Goal: Task Accomplishment & Management: Manage account settings

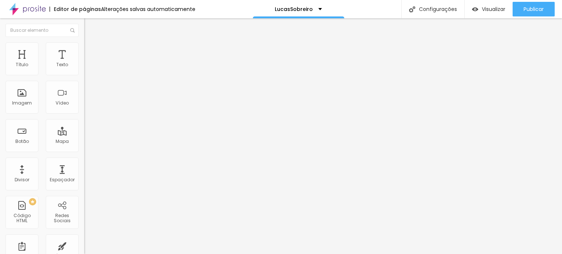
click at [84, 49] on li "Estilo" at bounding box center [126, 45] width 84 height 7
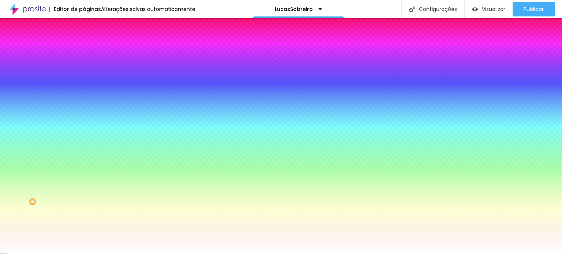
click at [84, 50] on li "Avançado" at bounding box center [126, 53] width 84 height 7
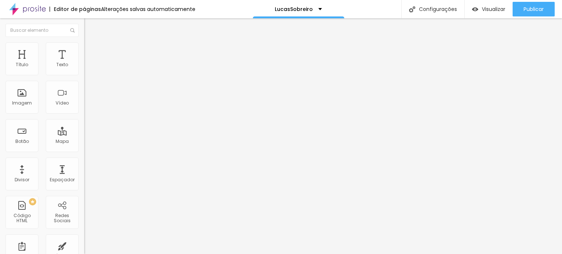
click at [84, 46] on img at bounding box center [87, 45] width 7 height 7
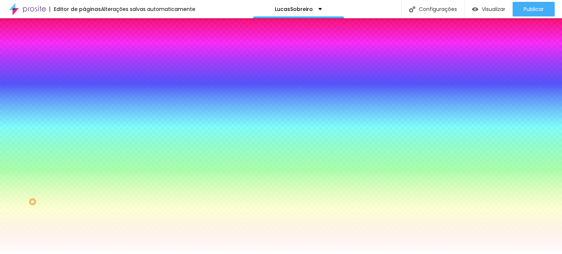
click at [124, 66] on img at bounding box center [126, 63] width 4 height 4
click at [84, 50] on li "Avançado" at bounding box center [126, 53] width 84 height 7
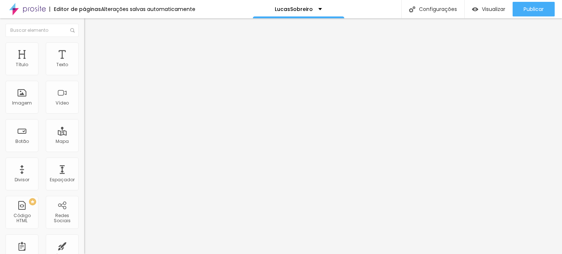
click at [91, 52] on span "Avançado" at bounding box center [103, 55] width 24 height 6
click at [84, 49] on li "Estilo" at bounding box center [126, 45] width 84 height 7
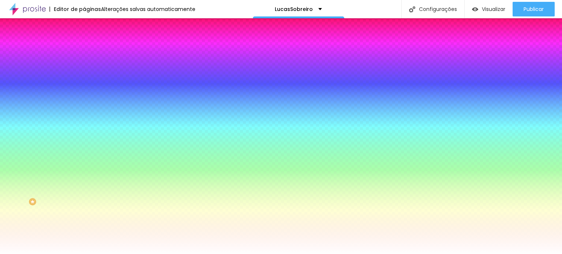
click at [84, 50] on img at bounding box center [87, 53] width 7 height 7
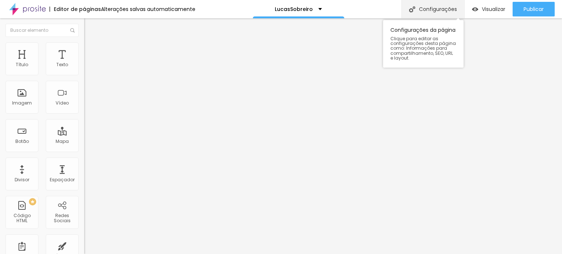
click at [436, 4] on div "Configurações" at bounding box center [432, 9] width 63 height 18
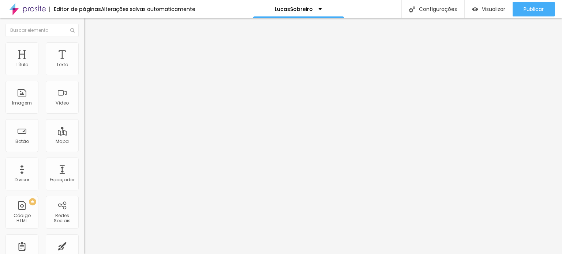
drag, startPoint x: 169, startPoint y: 205, endPoint x: 153, endPoint y: 198, distance: 17.7
type input "Lucas Sobreiro"
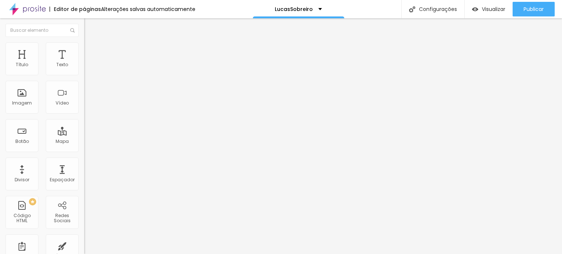
drag, startPoint x: 306, startPoint y: 181, endPoint x: 117, endPoint y: 173, distance: 189.2
type textarea "Método BIO - Empresário 5 em 1"
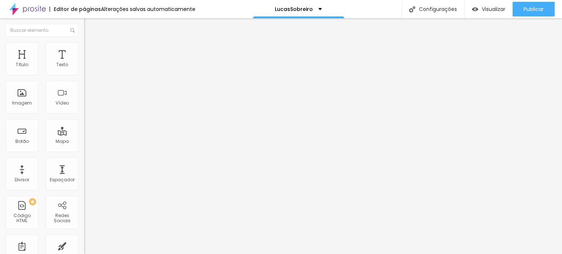
scroll to position [0, 0]
drag, startPoint x: 274, startPoint y: 140, endPoint x: 151, endPoint y: 151, distance: 123.0
type input "Lucas Sobreiro"
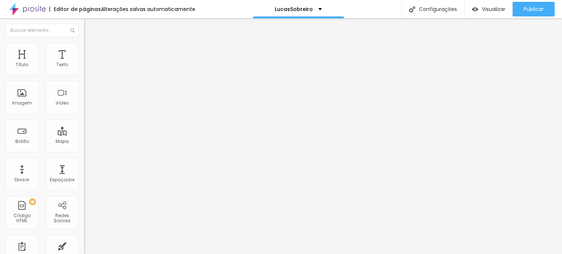
drag, startPoint x: 297, startPoint y: 177, endPoint x: 34, endPoint y: 165, distance: 263.2
type textarea "Método BIO - Empresário 5 em 1"
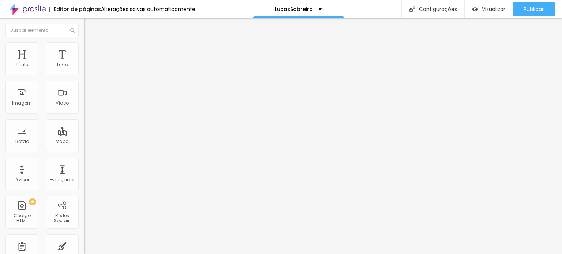
click at [84, 50] on li "Avançado" at bounding box center [126, 53] width 84 height 7
click at [91, 50] on span "Estilo" at bounding box center [96, 47] width 11 height 6
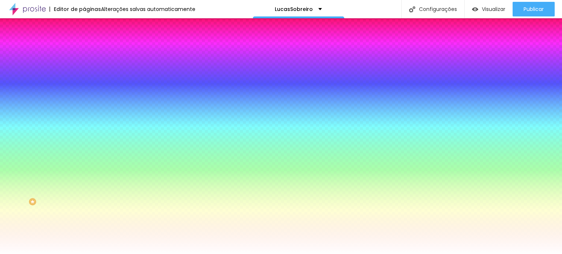
click at [124, 67] on span at bounding box center [126, 64] width 4 height 6
click at [91, 52] on span "Avançado" at bounding box center [103, 55] width 24 height 6
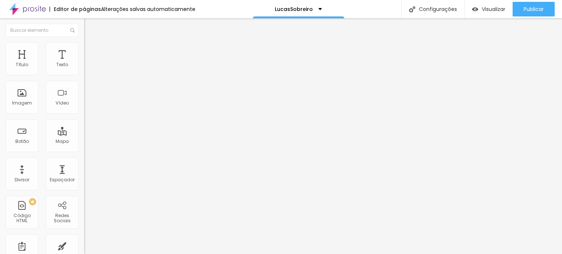
click at [84, 45] on img at bounding box center [87, 45] width 7 height 7
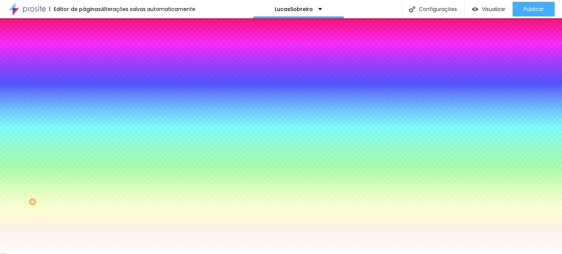
click at [124, 67] on span at bounding box center [126, 64] width 4 height 6
click at [84, 50] on li "Avançado" at bounding box center [126, 53] width 84 height 7
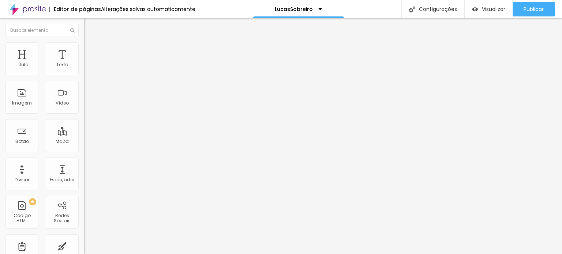
click at [84, 44] on img at bounding box center [87, 45] width 7 height 7
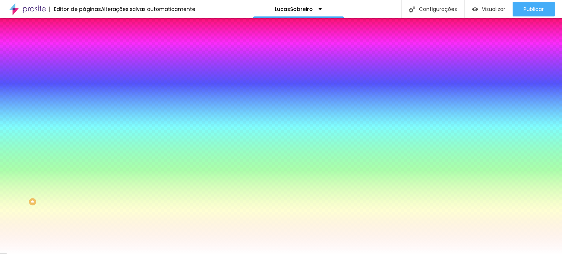
drag, startPoint x: 58, startPoint y: 48, endPoint x: 64, endPoint y: 49, distance: 6.0
click at [84, 50] on li "Avançado" at bounding box center [126, 53] width 84 height 7
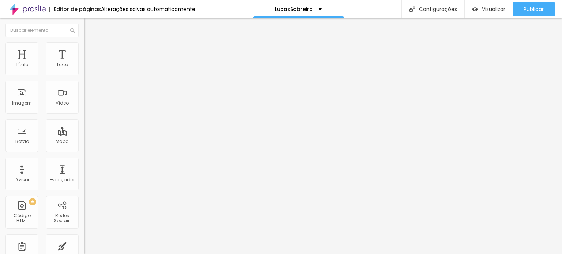
click at [84, 48] on li "Estilo" at bounding box center [126, 45] width 84 height 7
click at [84, 46] on img at bounding box center [87, 45] width 7 height 7
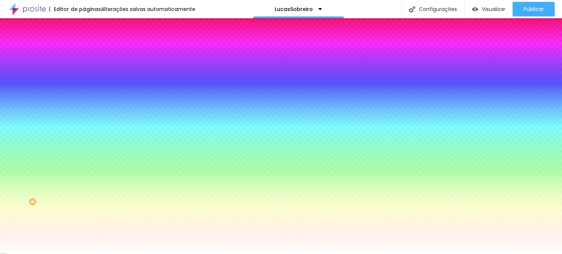
click at [84, 50] on li "Avançado" at bounding box center [126, 53] width 84 height 7
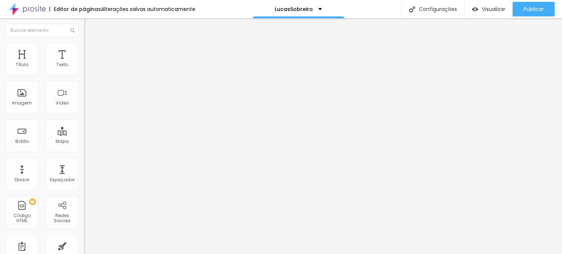
click at [84, 47] on li "Estilo" at bounding box center [126, 45] width 84 height 7
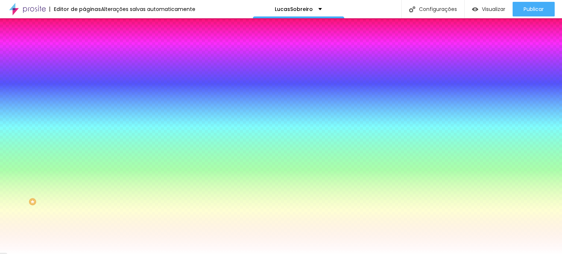
click at [124, 66] on img at bounding box center [126, 63] width 4 height 4
click at [84, 50] on img at bounding box center [87, 53] width 7 height 7
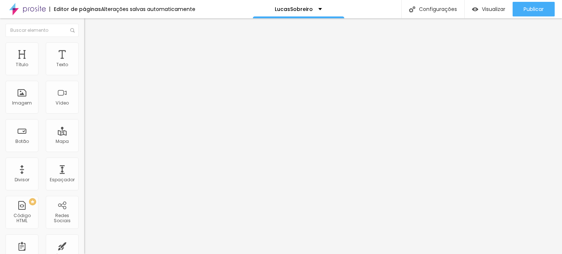
click at [87, 131] on icon "button" at bounding box center [89, 128] width 4 height 4
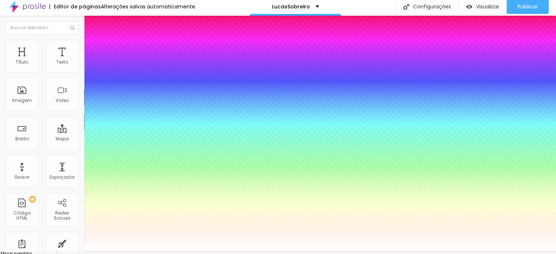
scroll to position [20, 0]
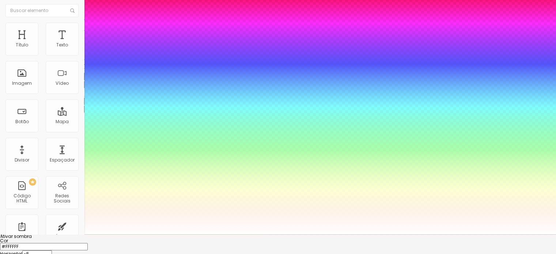
click at [252, 234] on div at bounding box center [278, 234] width 556 height 0
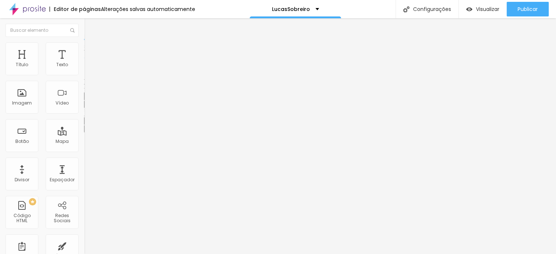
scroll to position [0, 0]
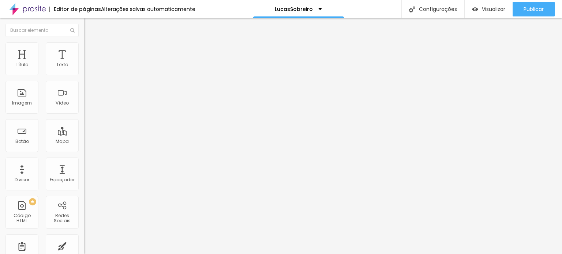
click at [87, 106] on icon "button" at bounding box center [89, 104] width 4 height 4
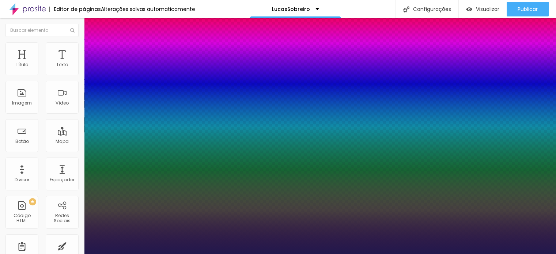
type input "1"
click at [27, 254] on div at bounding box center [278, 254] width 556 height 0
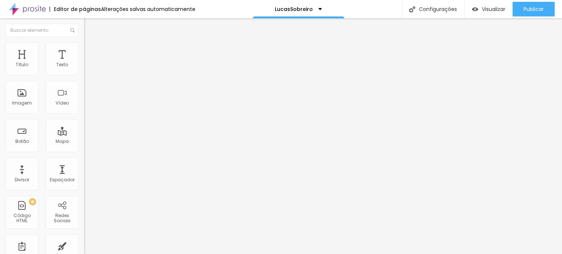
click at [87, 131] on icon "button" at bounding box center [89, 128] width 4 height 4
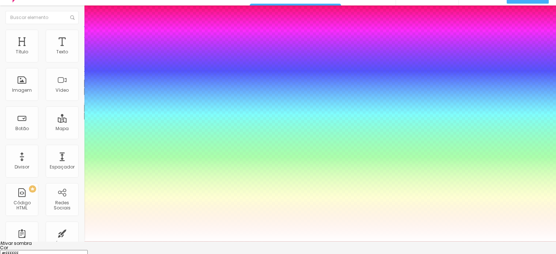
scroll to position [20, 0]
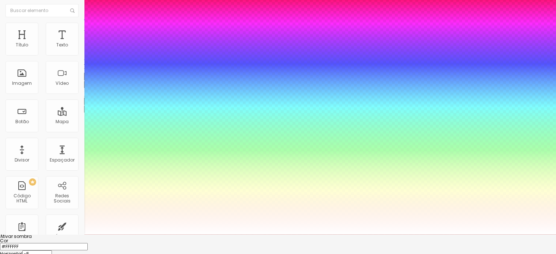
click at [113, 243] on div at bounding box center [278, 243] width 556 height 0
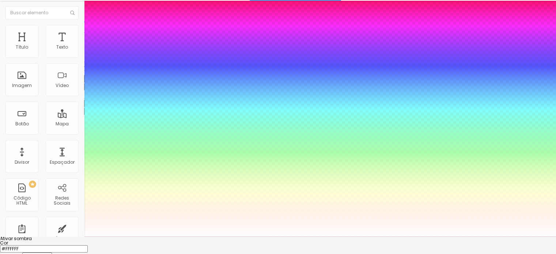
scroll to position [0, 0]
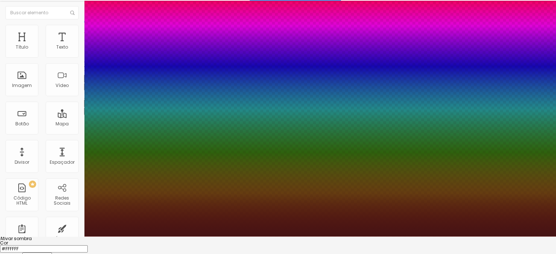
click at [107, 237] on div at bounding box center [278, 109] width 556 height 254
click at [284, 237] on div at bounding box center [278, 237] width 556 height 0
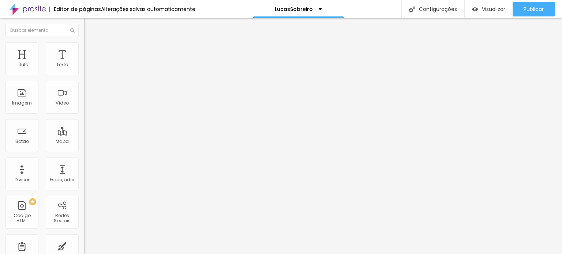
click at [87, 131] on icon "button" at bounding box center [87, 129] width 1 height 1
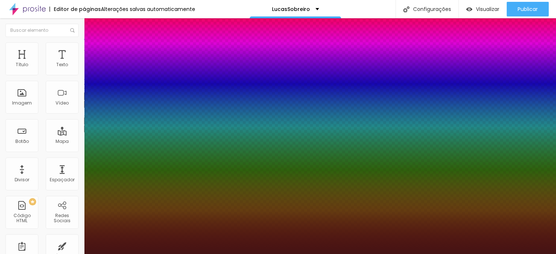
paste input "988CE8"
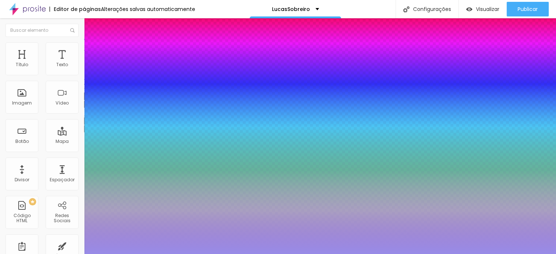
type input "#988CE8"
click at [344, 254] on div at bounding box center [278, 254] width 556 height 0
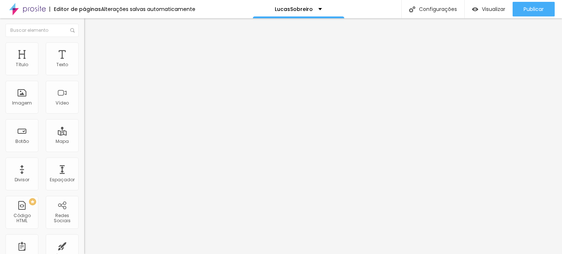
click at [87, 106] on icon "button" at bounding box center [89, 104] width 4 height 4
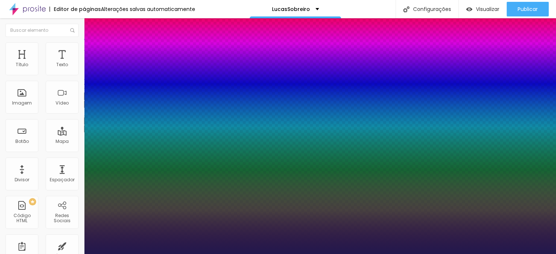
type input "1"
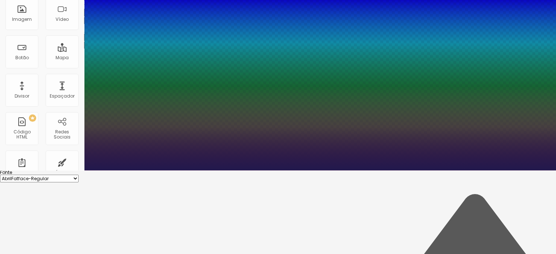
scroll to position [47, 0]
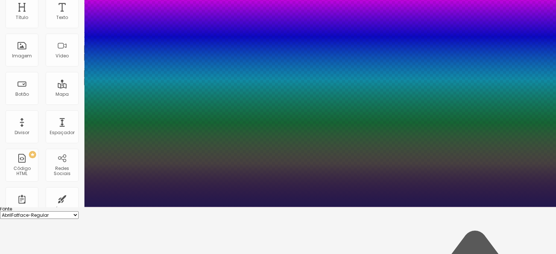
click at [328, 207] on div at bounding box center [278, 207] width 556 height 0
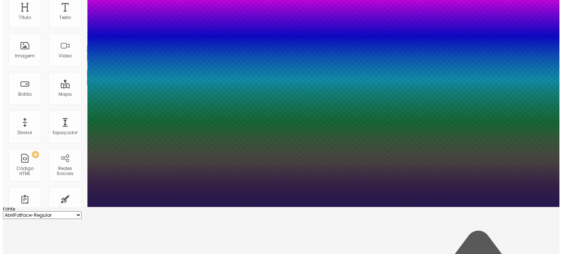
scroll to position [0, 0]
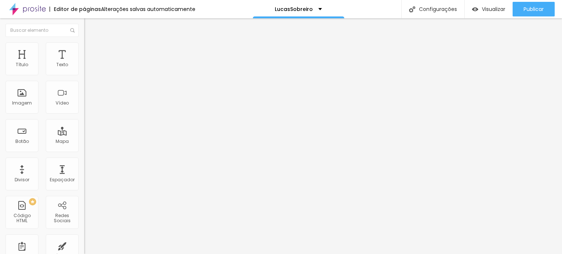
click at [84, 108] on button "button" at bounding box center [89, 105] width 10 height 8
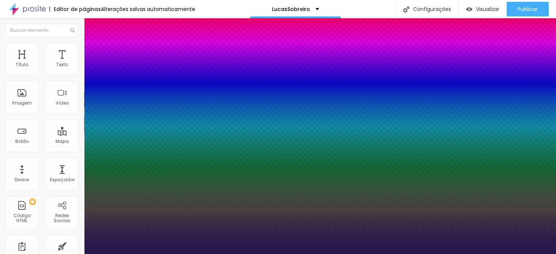
type input "1"
type input "8"
type input "3"
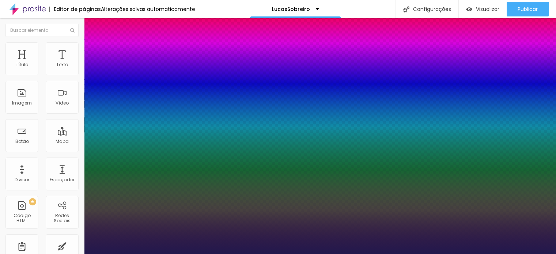
type input "1"
type input "30"
type input "1"
type input "30"
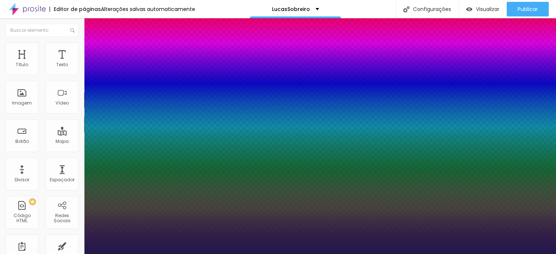
type input "1"
click at [448, 254] on div at bounding box center [278, 254] width 556 height 0
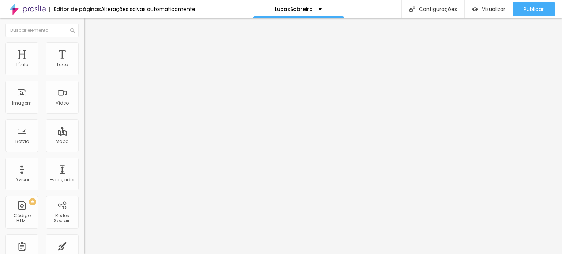
click at [84, 63] on span "Trocar imagem" at bounding box center [104, 60] width 40 height 6
click at [84, 98] on img at bounding box center [86, 95] width 5 height 5
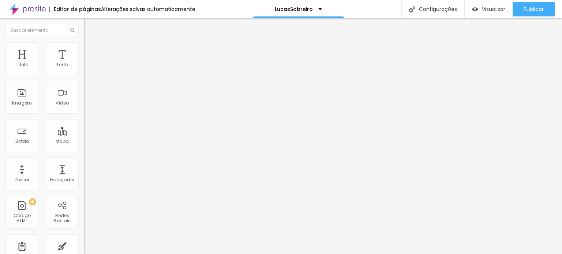
click at [124, 61] on img at bounding box center [126, 59] width 4 height 4
click at [84, 63] on span "Adicionar imagem" at bounding box center [107, 60] width 47 height 6
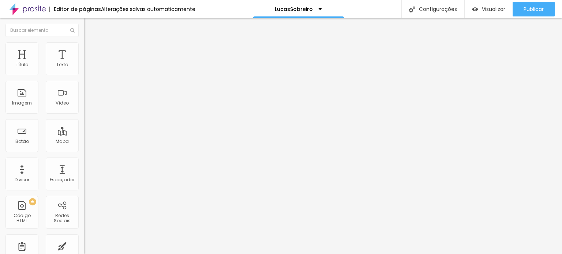
click at [486, 8] on span "Visualizar" at bounding box center [493, 9] width 23 height 6
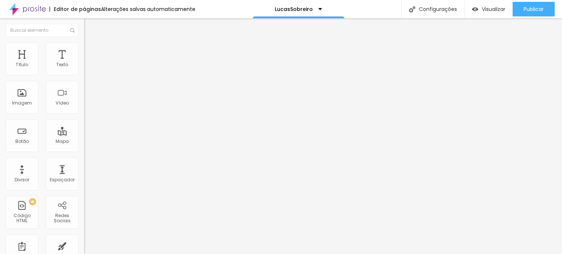
click at [84, 48] on li "Estilo" at bounding box center [126, 45] width 84 height 7
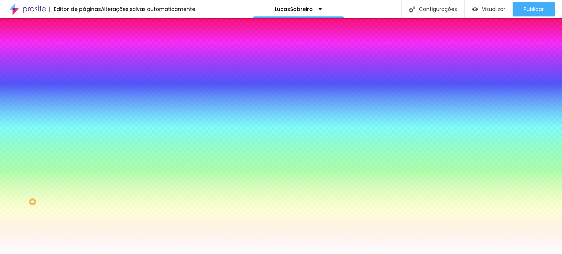
click at [84, 50] on li "Avançado" at bounding box center [126, 53] width 84 height 7
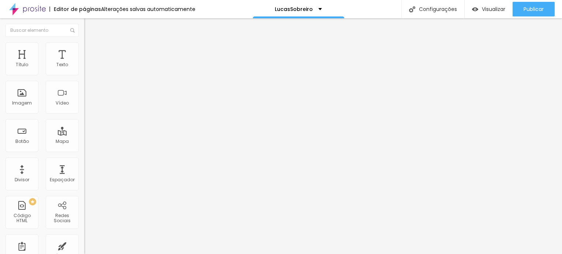
drag, startPoint x: 64, startPoint y: 178, endPoint x: 64, endPoint y: 185, distance: 6.6
drag, startPoint x: 64, startPoint y: 191, endPoint x: 75, endPoint y: 185, distance: 12.3
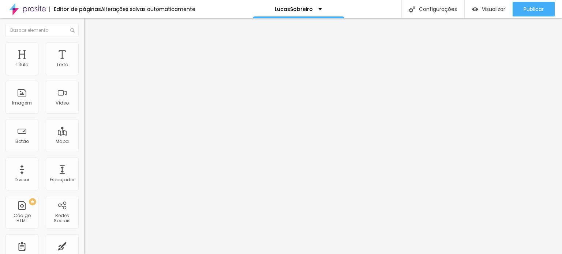
click at [84, 50] on li "Avançado" at bounding box center [126, 53] width 84 height 7
click at [488, 7] on span "Visualizar" at bounding box center [493, 9] width 23 height 6
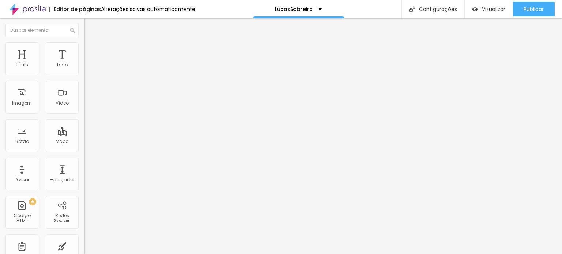
click at [91, 52] on span "Avançado" at bounding box center [103, 55] width 24 height 6
drag, startPoint x: 69, startPoint y: 178, endPoint x: 67, endPoint y: 185, distance: 7.5
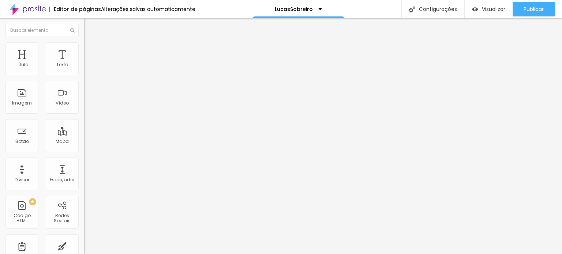
click at [84, 63] on img at bounding box center [86, 61] width 4 height 4
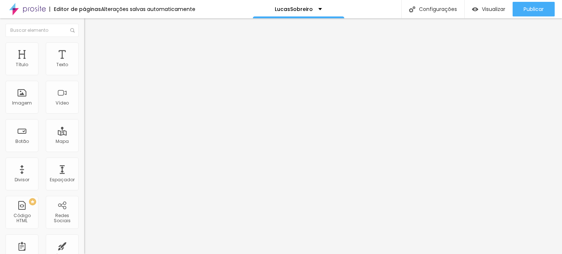
click at [84, 63] on img at bounding box center [86, 61] width 4 height 4
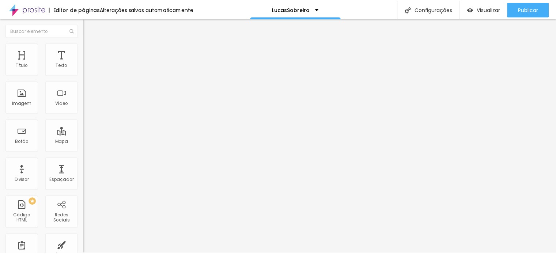
scroll to position [373, 0]
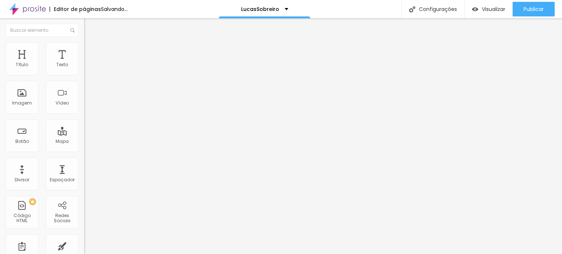
click at [90, 128] on icon "button" at bounding box center [90, 127] width 1 height 1
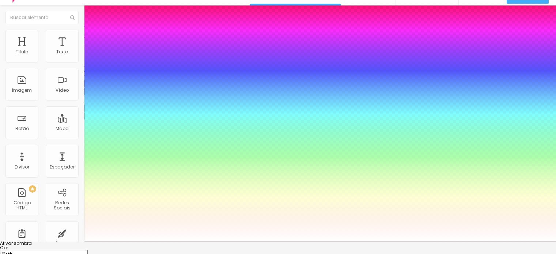
scroll to position [20, 0]
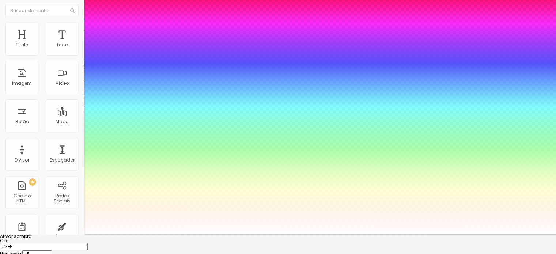
type input "#FFF"
click at [376, 234] on div at bounding box center [278, 234] width 556 height 0
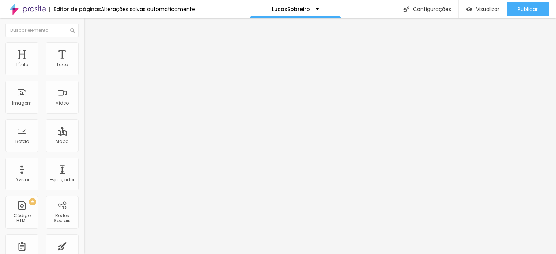
scroll to position [0, 0]
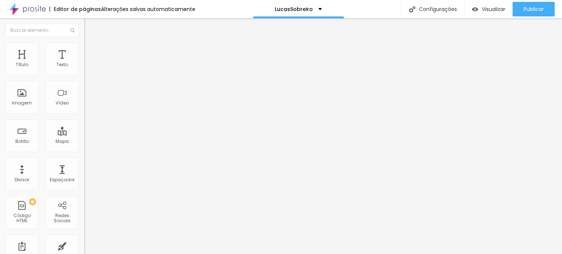
click at [84, 133] on button "button" at bounding box center [89, 129] width 10 height 8
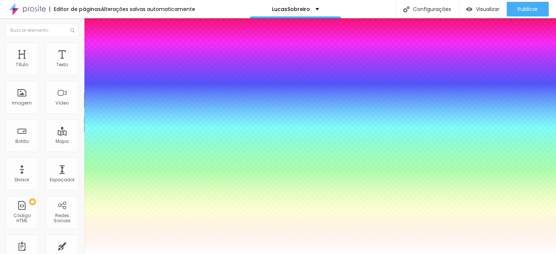
paste input "786001"
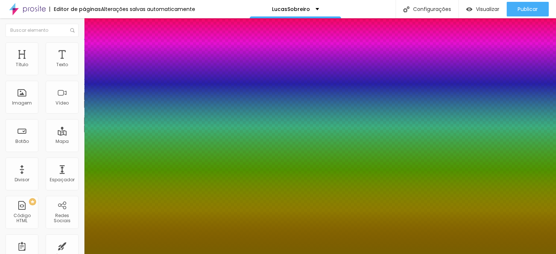
type input "#786001"
click at [510, 254] on div at bounding box center [278, 254] width 556 height 0
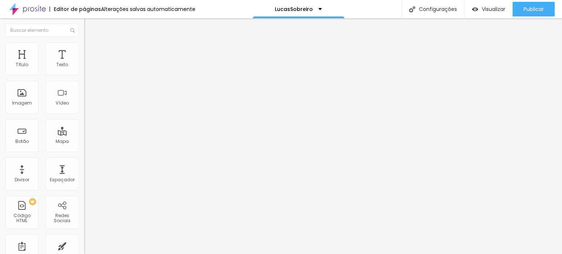
click at [88, 130] on icon "button" at bounding box center [89, 128] width 3 height 3
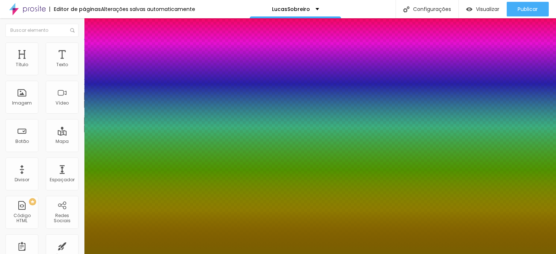
click at [431, 254] on div at bounding box center [278, 254] width 556 height 0
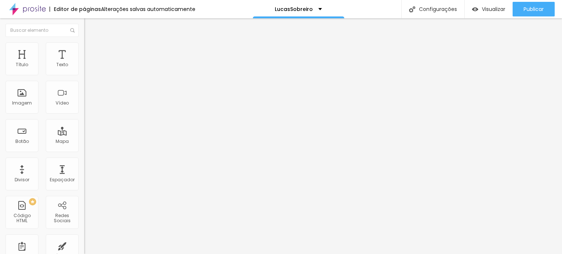
click at [84, 133] on button "button" at bounding box center [89, 129] width 10 height 8
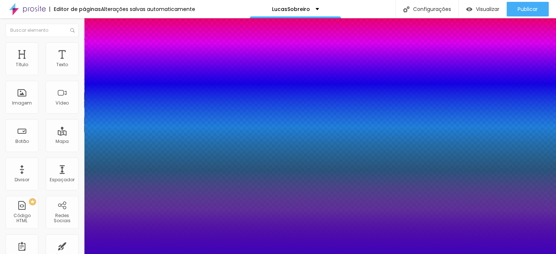
paste input "786001"
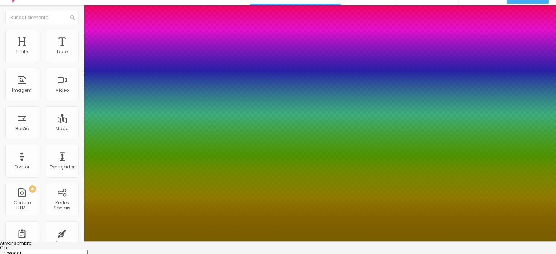
scroll to position [20, 0]
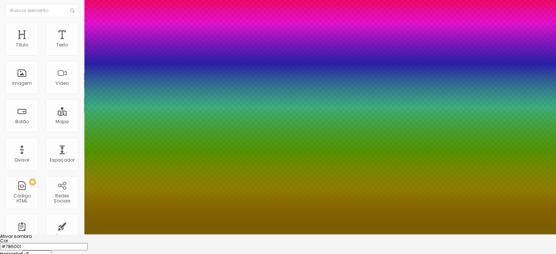
type input "#786001"
click at [200, 234] on div at bounding box center [278, 234] width 556 height 0
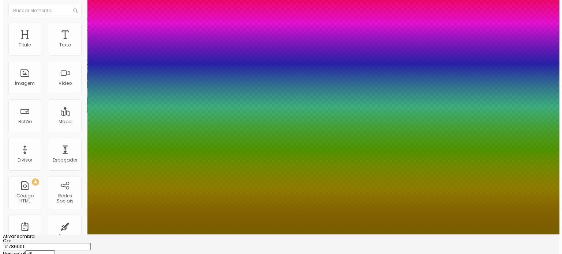
scroll to position [0, 0]
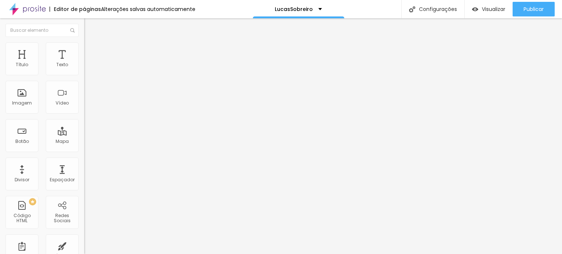
click at [88, 105] on icon "button" at bounding box center [89, 103] width 3 height 3
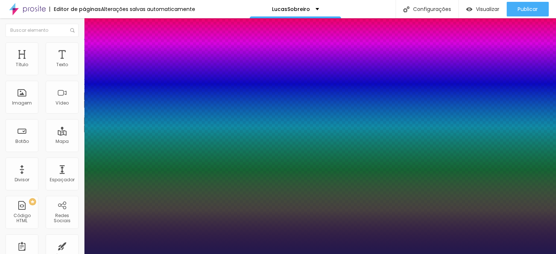
type input "1"
type input "8"
type input "2"
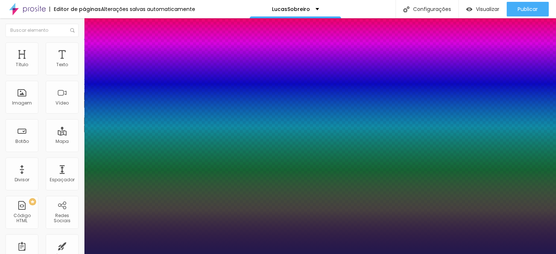
type input "1"
type input "22"
type input "1"
type input "22"
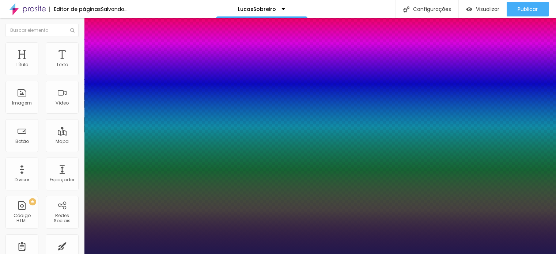
type input "1"
click at [512, 254] on div at bounding box center [278, 254] width 556 height 0
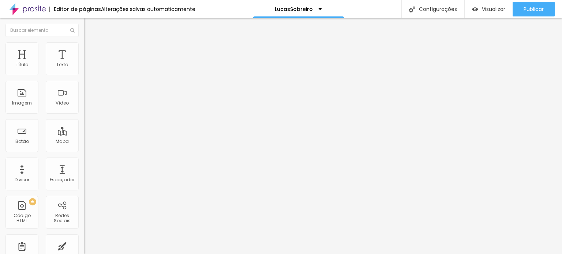
click at [87, 106] on icon "button" at bounding box center [89, 104] width 4 height 4
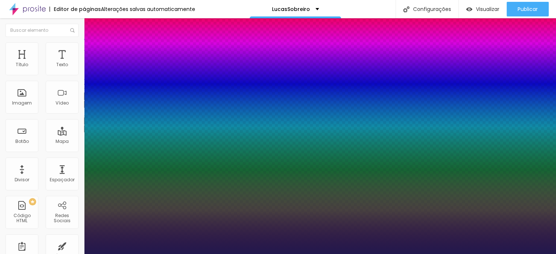
type input "1"
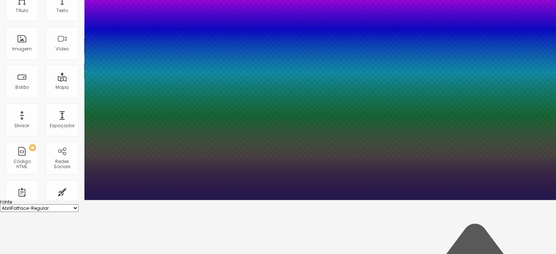
scroll to position [84, 0]
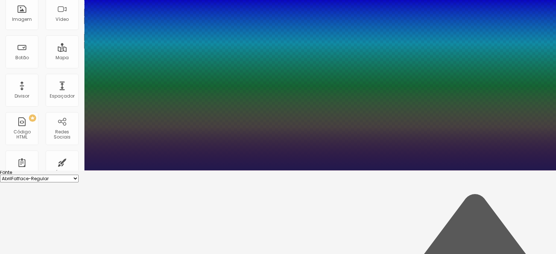
click at [411, 170] on div at bounding box center [278, 170] width 556 height 0
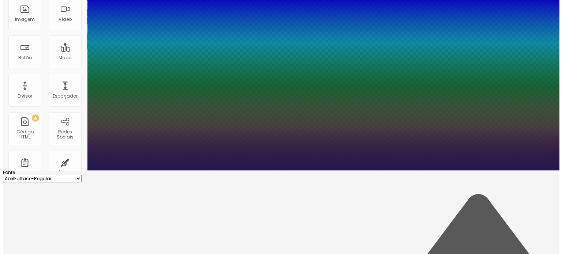
scroll to position [0, 0]
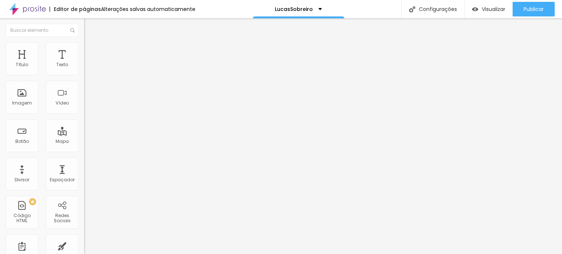
click at [87, 106] on icon "button" at bounding box center [89, 104] width 4 height 4
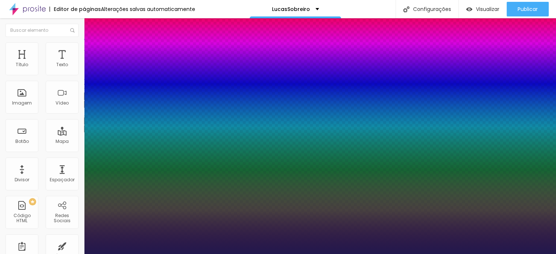
type input "1"
type input "8"
type input "3"
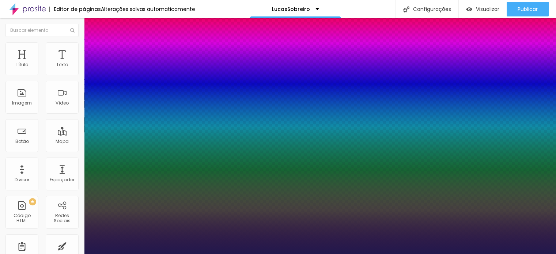
type input "1"
type input "30"
type input "1"
type input "30"
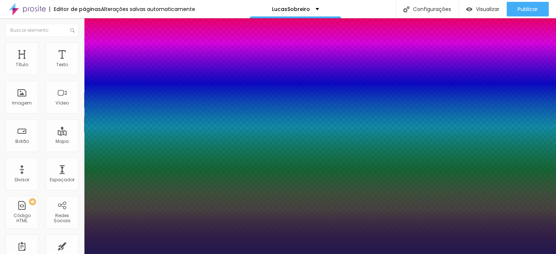
type input "1"
click at [227, 254] on div at bounding box center [278, 254] width 556 height 0
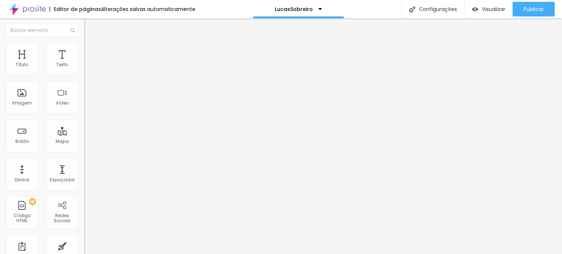
click at [84, 63] on span "Trocar imagem" at bounding box center [104, 60] width 40 height 6
drag, startPoint x: 352, startPoint y: 148, endPoint x: 348, endPoint y: 147, distance: 4.2
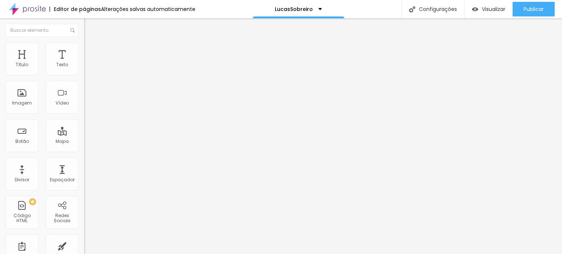
click at [84, 48] on li "Estilo" at bounding box center [126, 45] width 84 height 7
click at [84, 42] on img at bounding box center [87, 38] width 7 height 7
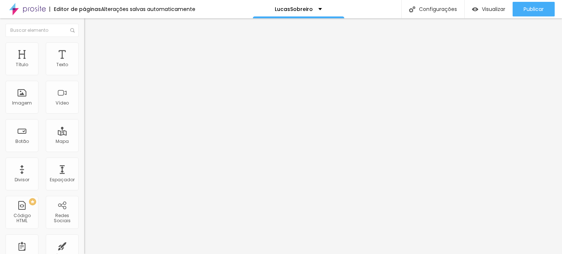
click at [84, 114] on span "Original" at bounding box center [93, 111] width 18 height 6
click at [84, 119] on span "Cinema" at bounding box center [93, 116] width 18 height 6
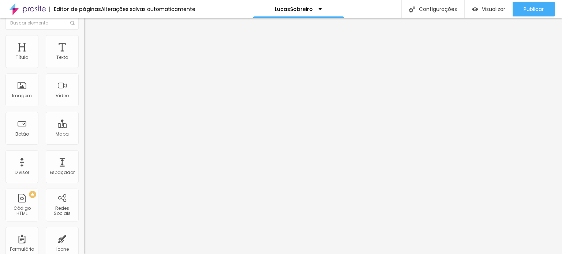
scroll to position [15, 0]
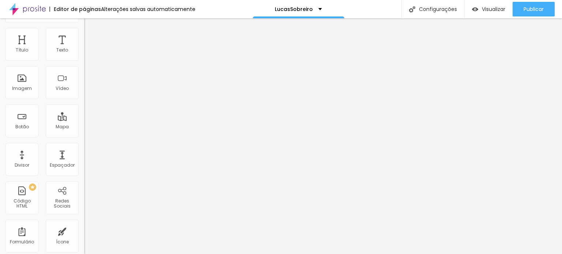
click at [91, 35] on span "Estilo" at bounding box center [96, 33] width 11 height 6
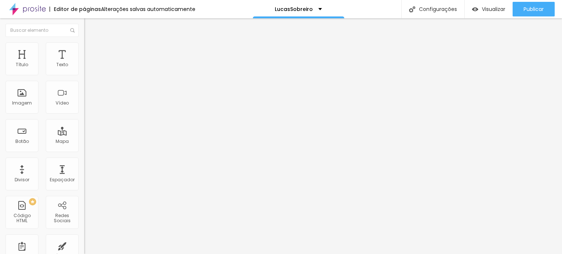
click at [84, 50] on img at bounding box center [87, 53] width 7 height 7
click at [84, 42] on li "Conteúdo" at bounding box center [126, 38] width 84 height 7
click at [84, 114] on span "16:9 Cinema" at bounding box center [98, 111] width 28 height 6
click at [84, 135] on span "Original" at bounding box center [93, 131] width 18 height 6
click at [84, 72] on img at bounding box center [86, 69] width 5 height 5
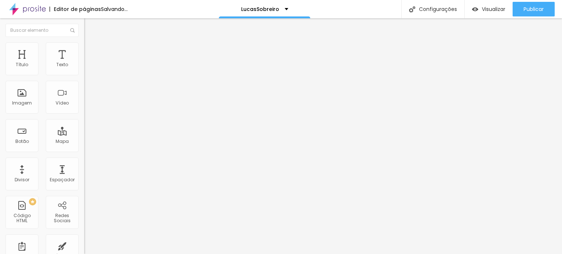
click at [84, 67] on img at bounding box center [86, 63] width 5 height 5
click at [84, 47] on li "Estilo" at bounding box center [126, 45] width 84 height 7
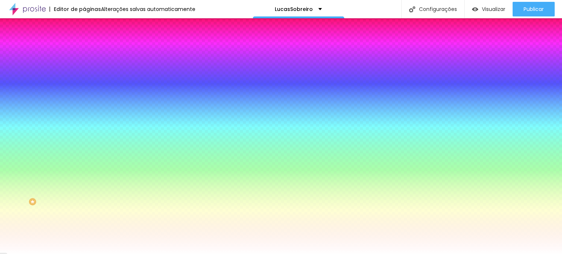
click at [84, 50] on li "Avançado" at bounding box center [126, 53] width 84 height 7
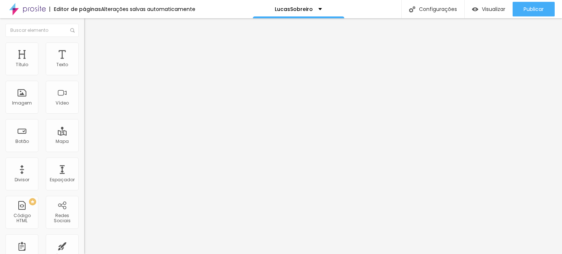
click at [84, 67] on span "Completo" at bounding box center [95, 63] width 22 height 6
click at [84, 71] on span "Encaixotado" at bounding box center [98, 68] width 29 height 6
click at [84, 67] on span "Encaixotado" at bounding box center [98, 63] width 29 height 6
click at [84, 77] on div "Completo" at bounding box center [126, 75] width 84 height 4
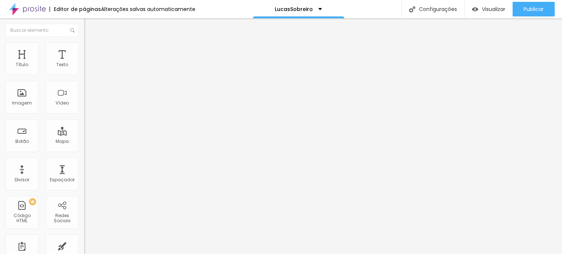
click at [84, 49] on li "Estilo" at bounding box center [126, 45] width 84 height 7
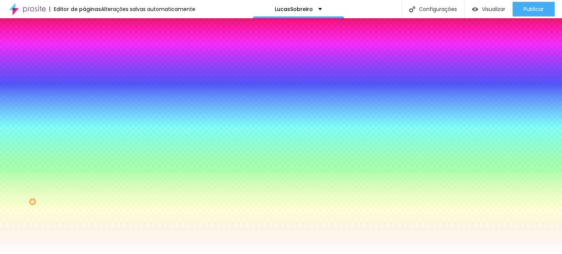
click at [84, 76] on span "Nenhum" at bounding box center [93, 73] width 19 height 6
click at [84, 50] on li "Avançado" at bounding box center [126, 53] width 84 height 7
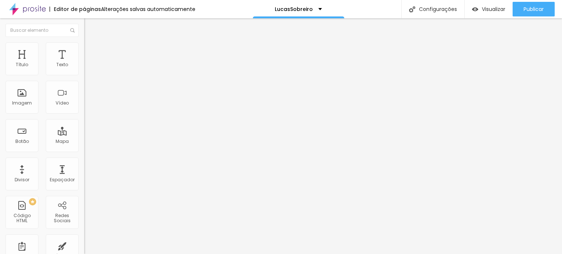
type input "85"
type input "0"
drag, startPoint x: 24, startPoint y: 86, endPoint x: 0, endPoint y: 84, distance: 24.5
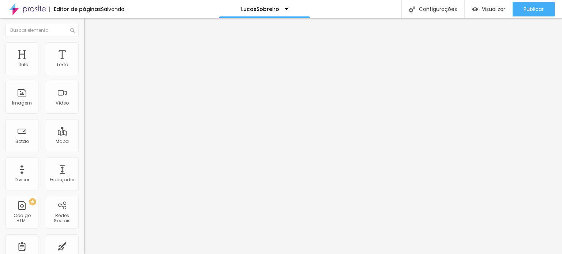
type input "0"
click at [84, 245] on input "range" at bounding box center [107, 248] width 47 height 6
click at [84, 45] on li "Estilo" at bounding box center [126, 45] width 84 height 7
click at [84, 69] on input "35" at bounding box center [99, 65] width 31 height 8
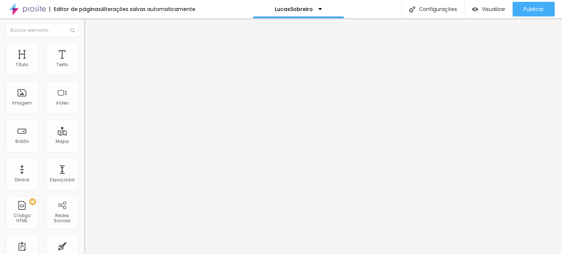
type input "2"
type input "10"
type input "25"
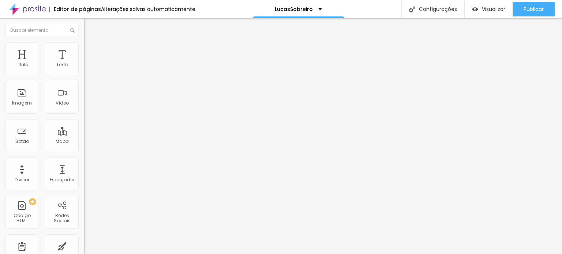
click at [84, 108] on button "button" at bounding box center [89, 105] width 10 height 8
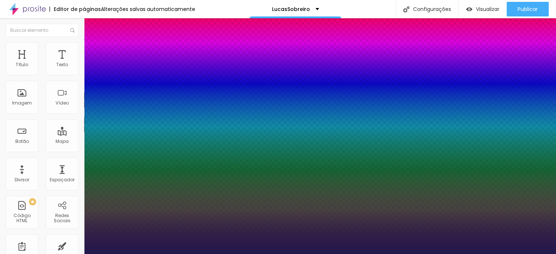
type input "1"
click at [195, 254] on div at bounding box center [278, 254] width 556 height 0
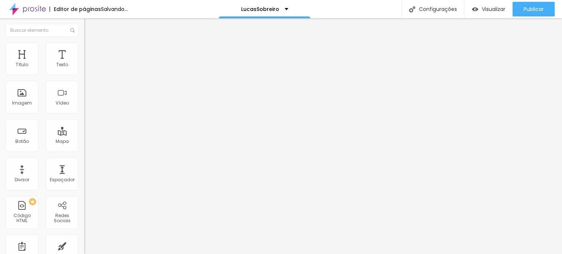
click at [84, 133] on div "Tamanho Titulo 1 H1 Titulo 2 H2 Titulo 3 H3 Titulo 4 H4 Titulo 5 H5 Titulo 6 H6…" at bounding box center [126, 91] width 84 height 83
click at [88, 105] on icon "button" at bounding box center [89, 103] width 3 height 3
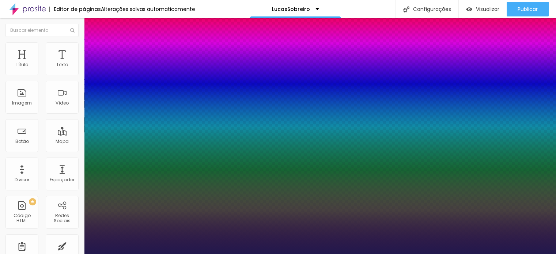
type input "1"
click at [218, 254] on div at bounding box center [278, 254] width 556 height 0
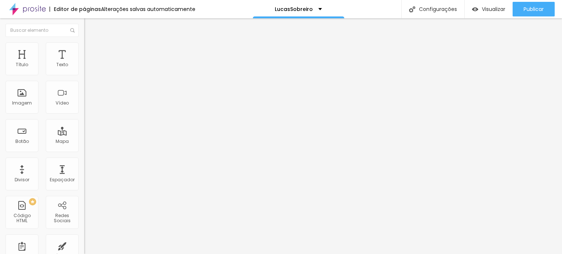
click at [87, 106] on icon "button" at bounding box center [89, 104] width 4 height 4
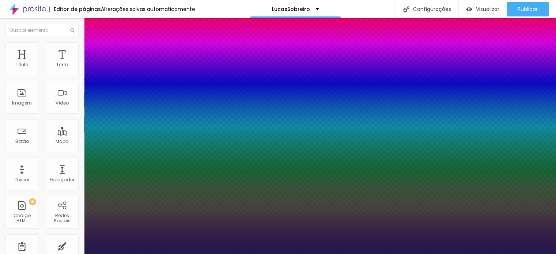
type input "1"
select select "Actor-Regular"
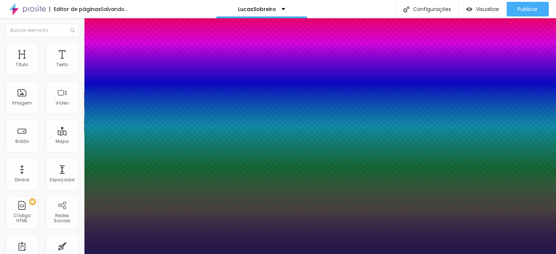
type input "1"
select select "AbrilFatface-Regular"
type input "1"
click at [218, 254] on div at bounding box center [278, 254] width 556 height 0
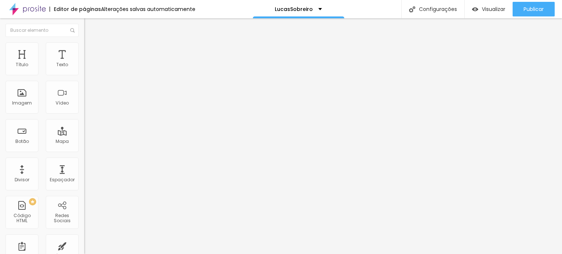
click at [87, 106] on icon "button" at bounding box center [89, 104] width 4 height 4
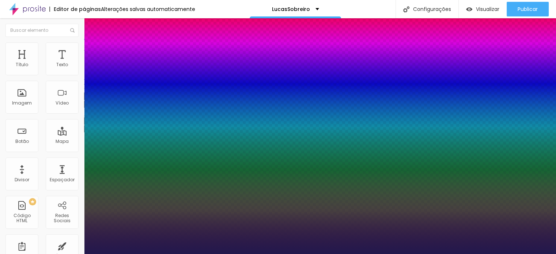
type input "1"
select select "Actor-Regular"
type input "1"
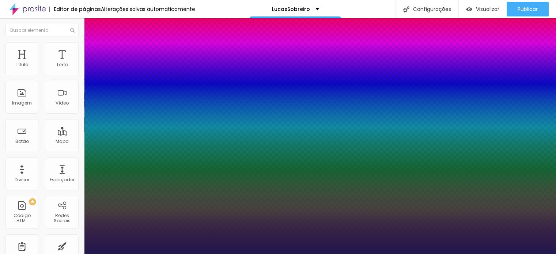
click at [216, 254] on div at bounding box center [278, 254] width 556 height 0
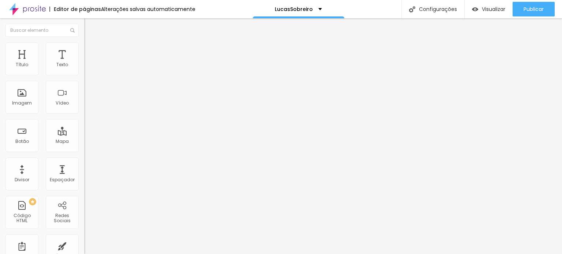
click at [88, 105] on icon "button" at bounding box center [89, 103] width 3 height 3
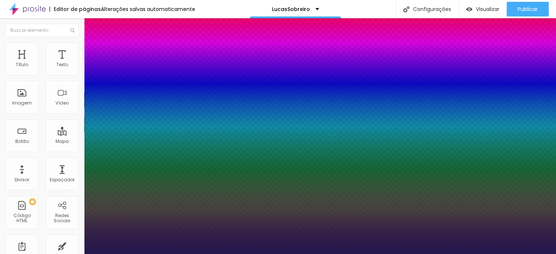
type input "1"
select select "Actor-Regular"
type input "1"
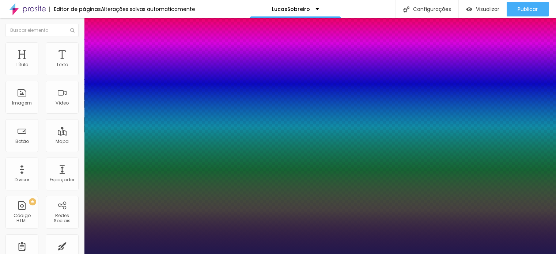
click at [219, 254] on div at bounding box center [278, 254] width 556 height 0
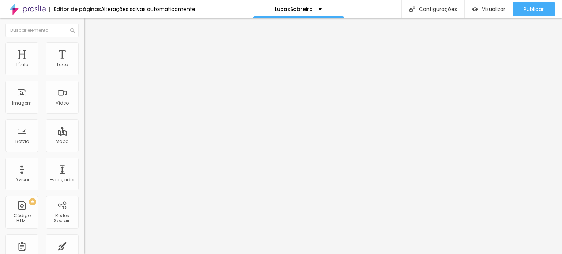
click at [87, 106] on icon "button" at bounding box center [89, 104] width 4 height 4
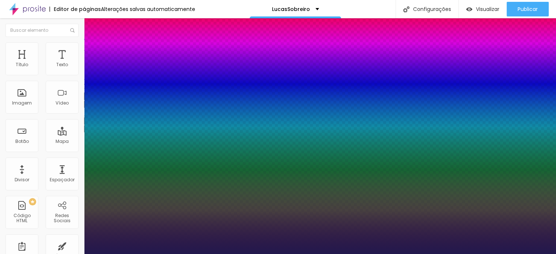
type input "1"
select select "Actor-Regular"
type input "1"
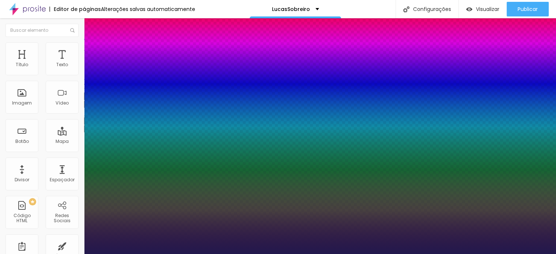
click at [230, 254] on div at bounding box center [278, 254] width 556 height 0
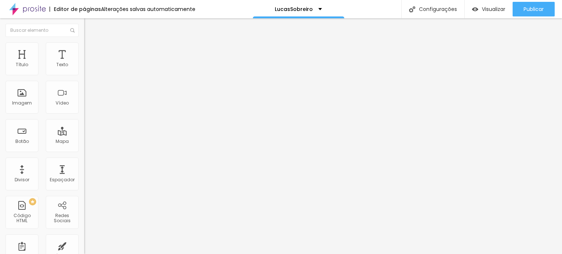
click at [84, 108] on button "button" at bounding box center [89, 105] width 10 height 8
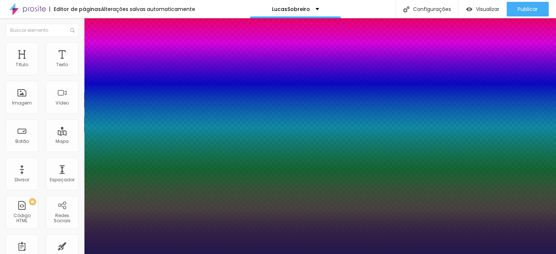
type input "1"
select select "Actor-Regular"
type input "1"
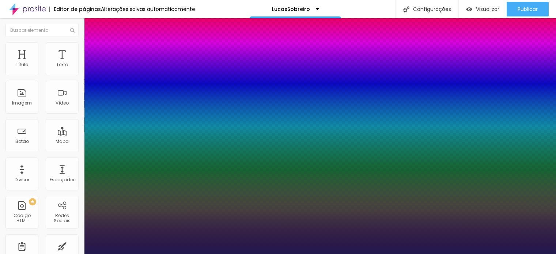
click at [148, 254] on div at bounding box center [278, 254] width 556 height 0
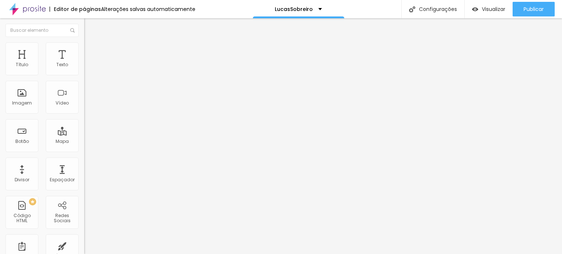
click at [84, 46] on img at bounding box center [87, 45] width 7 height 7
click at [91, 50] on span "Estilo" at bounding box center [96, 47] width 11 height 6
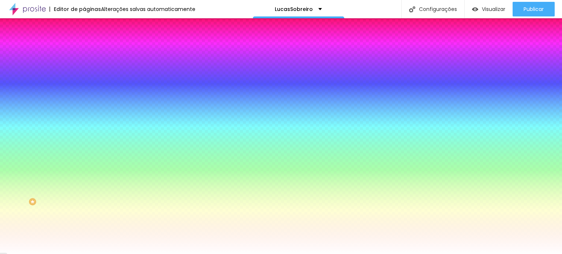
click at [84, 50] on li "Avançado" at bounding box center [126, 53] width 84 height 7
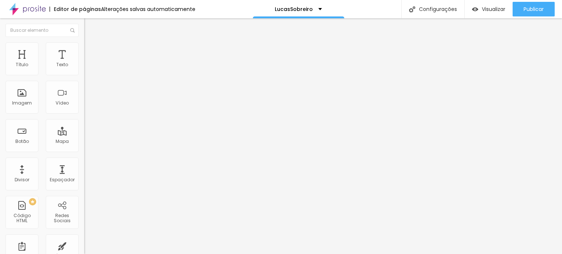
type input "5"
type input "10"
type input "15"
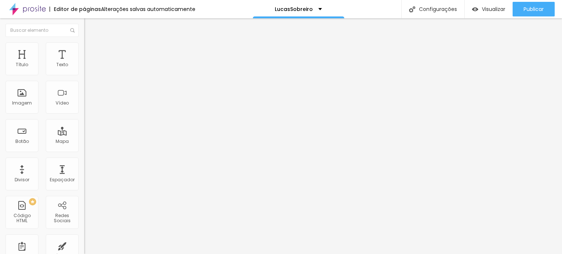
type input "15"
type input "20"
drag, startPoint x: 18, startPoint y: 71, endPoint x: 29, endPoint y: 76, distance: 11.8
type input "20"
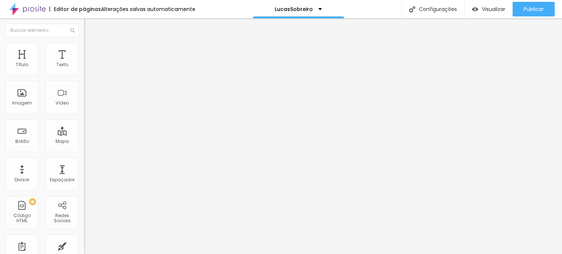
click at [84, 142] on input "range" at bounding box center [107, 145] width 47 height 6
click at [84, 72] on img at bounding box center [86, 69] width 5 height 5
click at [84, 67] on img at bounding box center [86, 63] width 5 height 5
click at [90, 27] on img "button" at bounding box center [93, 27] width 6 height 6
click at [84, 67] on img at bounding box center [86, 63] width 5 height 5
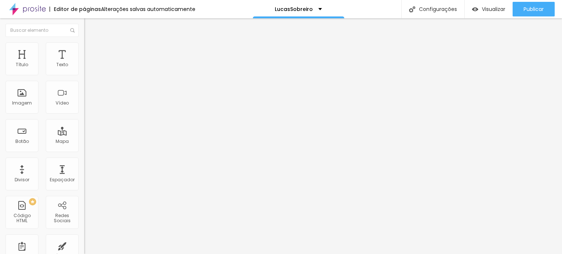
click at [84, 67] on img at bounding box center [86, 63] width 5 height 5
click at [91, 50] on span "Estilo" at bounding box center [96, 47] width 11 height 6
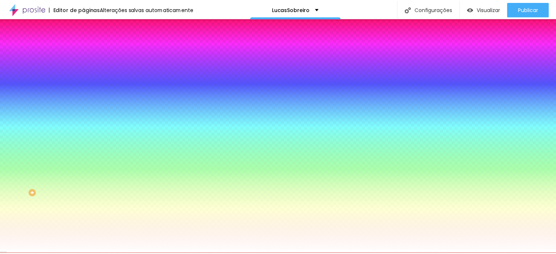
scroll to position [9, 0]
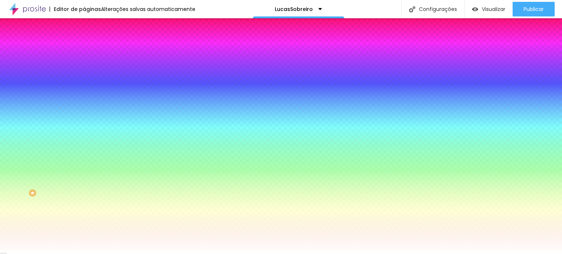
click at [84, 73] on button "button" at bounding box center [89, 69] width 10 height 8
paste input "DAD5C4"
type input "#DAD5C4"
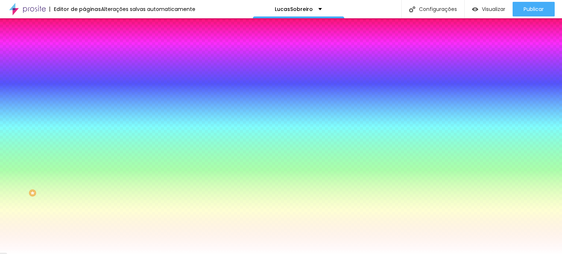
click at [203, 254] on div at bounding box center [281, 254] width 562 height 0
click at [84, 93] on button "button" at bounding box center [89, 90] width 10 height 8
paste input "DAD5C4"
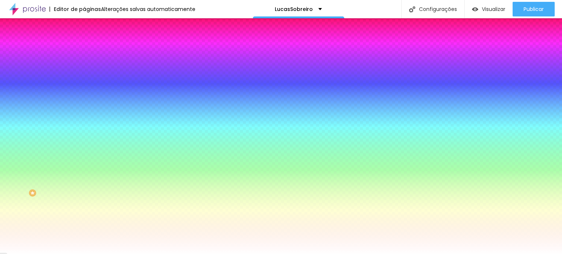
type input "#DAD5C4"
click at [205, 254] on div at bounding box center [281, 254] width 562 height 0
click at [87, 161] on icon "button" at bounding box center [89, 158] width 4 height 4
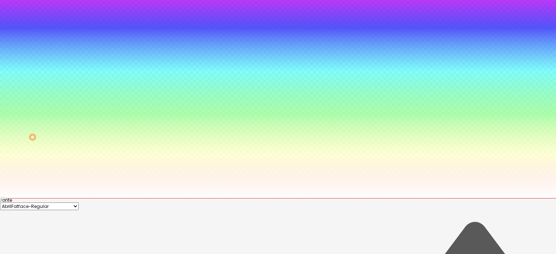
scroll to position [60, 0]
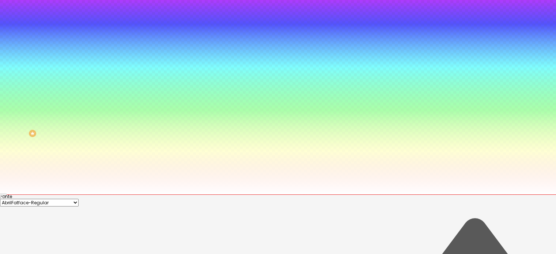
paste input "DAD5C4"
type input "#DAD5C4"
click at [211, 195] on div at bounding box center [278, 195] width 556 height 0
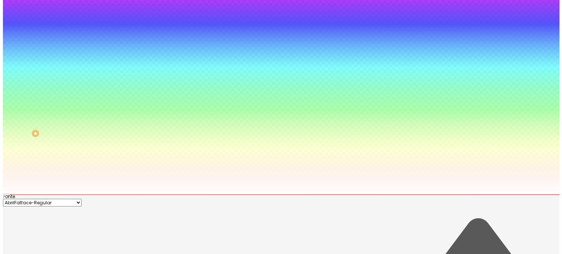
scroll to position [0, 0]
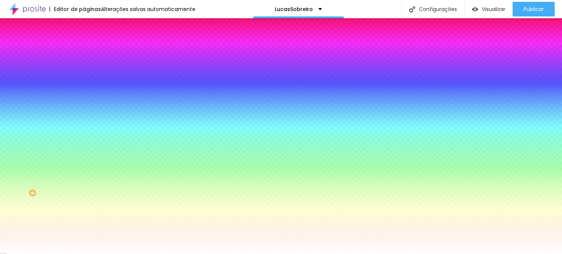
click at [84, 183] on button "button" at bounding box center [89, 180] width 10 height 8
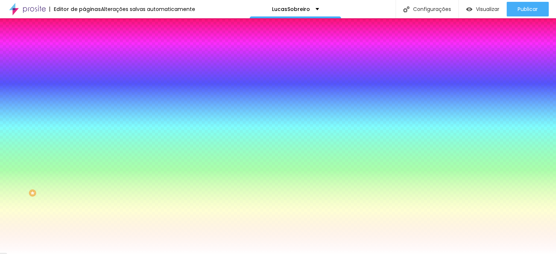
paste input "DAD5C4"
type input "#DAD5C4"
click at [234, 254] on div at bounding box center [278, 254] width 556 height 0
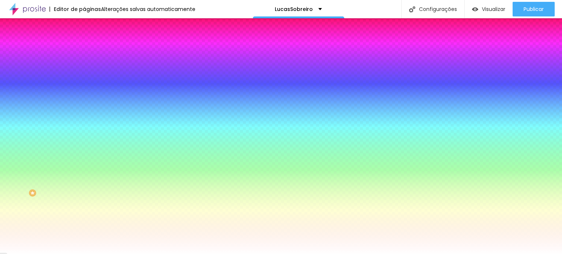
click at [87, 230] on icon "button" at bounding box center [89, 228] width 4 height 4
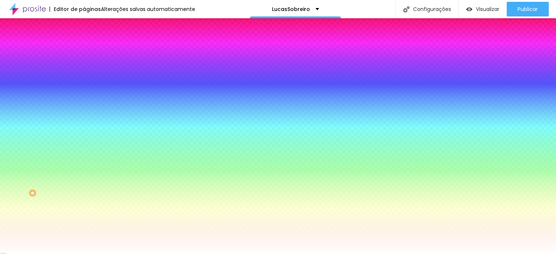
click at [88, 222] on input "#000000" at bounding box center [44, 225] width 88 height 7
paste input "DAD5C4"
type input "#DAD5C4"
click at [231, 254] on div at bounding box center [278, 254] width 556 height 0
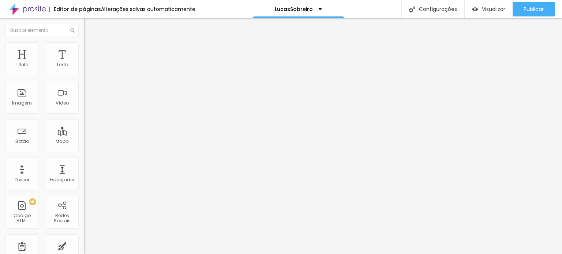
click at [84, 44] on img at bounding box center [87, 45] width 7 height 7
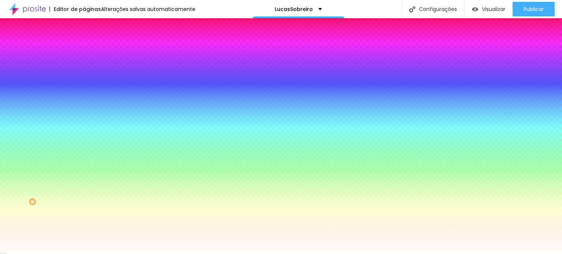
click at [84, 42] on img at bounding box center [87, 38] width 7 height 7
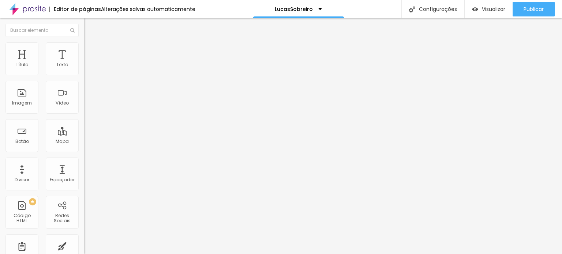
click at [89, 71] on div "frmLpEnsaioProfOfertaExpress" at bounding box center [126, 68] width 75 height 7
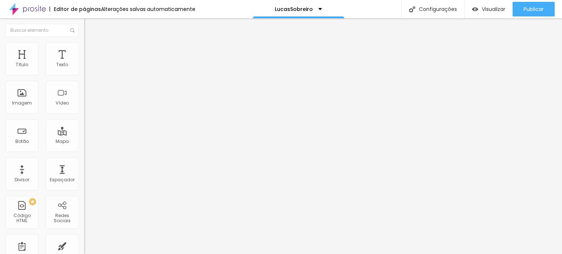
type input "Ficha de Interesse Workshop Método BIO"
click at [91, 52] on span "Avançado" at bounding box center [103, 55] width 24 height 6
click at [84, 45] on img at bounding box center [87, 45] width 7 height 7
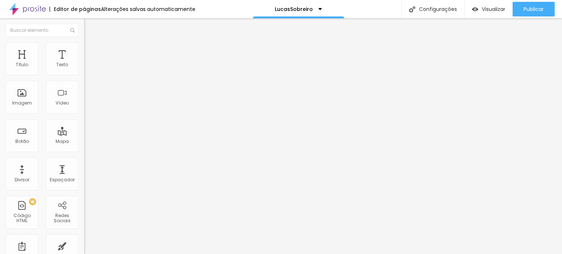
click at [84, 44] on li "Estilo" at bounding box center [126, 45] width 84 height 7
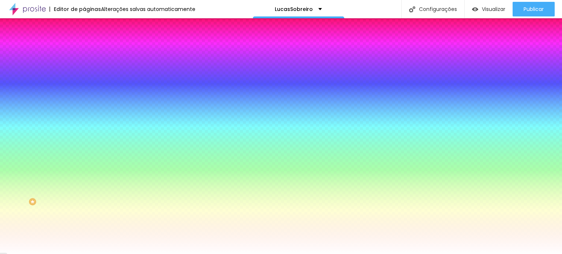
click at [84, 102] on button "button" at bounding box center [89, 98] width 10 height 8
type input "1"
type input "2"
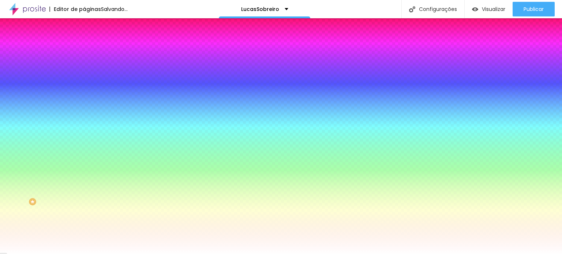
type input "5"
drag, startPoint x: 75, startPoint y: 150, endPoint x: 184, endPoint y: 151, distance: 109.3
type input "5"
click at [359, 254] on div at bounding box center [281, 254] width 562 height 0
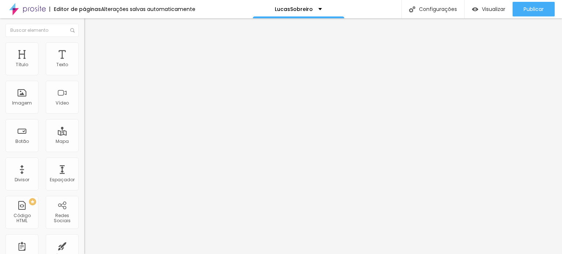
click at [84, 47] on li "Estilo" at bounding box center [126, 45] width 84 height 7
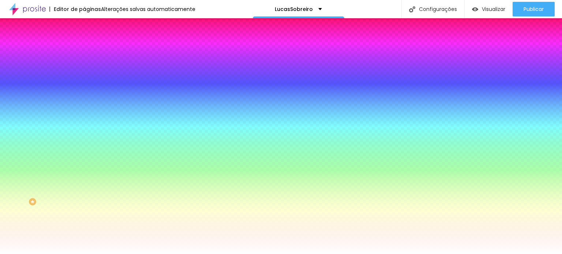
click at [84, 56] on li "Avançado" at bounding box center [126, 53] width 84 height 7
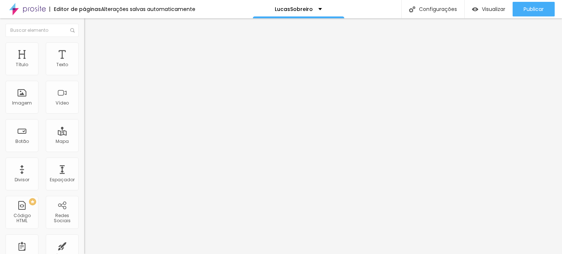
type input "140"
type input "0"
drag, startPoint x: 25, startPoint y: 85, endPoint x: 0, endPoint y: 80, distance: 25.2
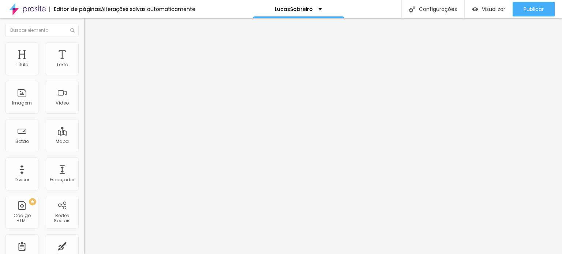
type input "0"
click at [84, 245] on input "range" at bounding box center [107, 248] width 47 height 6
click at [91, 52] on span "Avançado" at bounding box center [103, 55] width 24 height 6
type input "125"
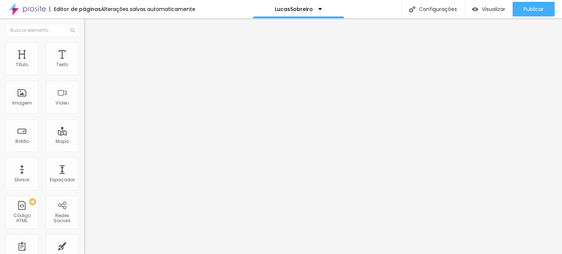
type input "70"
type input "20"
type input "0"
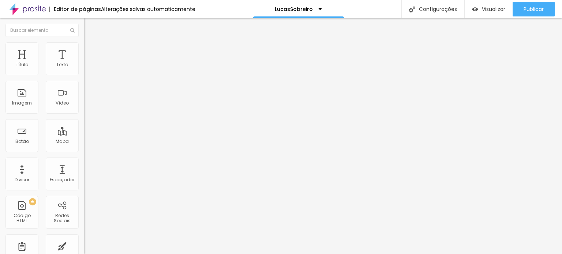
type input "0"
type input "5"
type input "35"
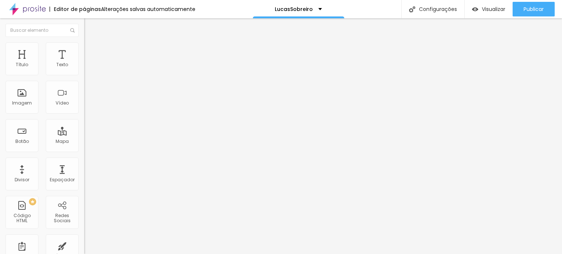
type input "50"
type input "55"
type input "60"
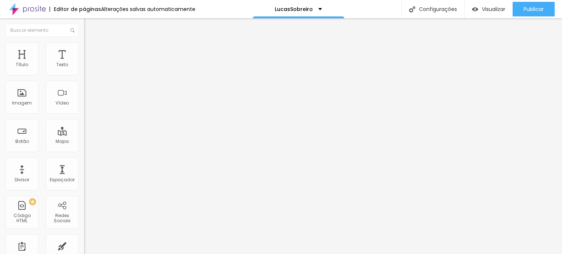
type input "60"
type input "55"
type input "50"
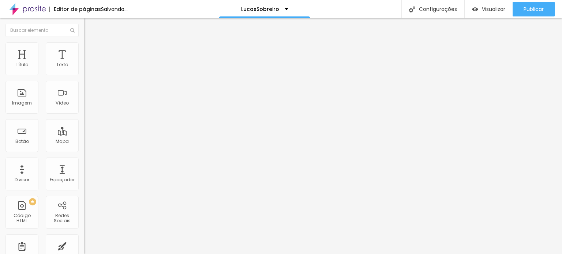
type input "45"
type input "40"
type input "30"
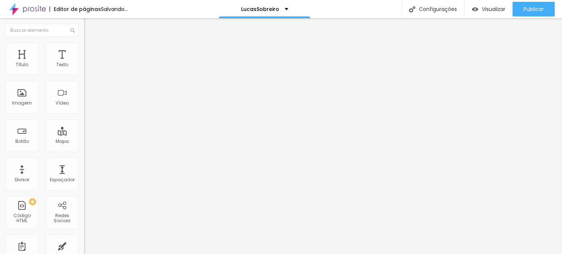
type input "30"
click at [84, 245] on input "range" at bounding box center [107, 248] width 47 height 6
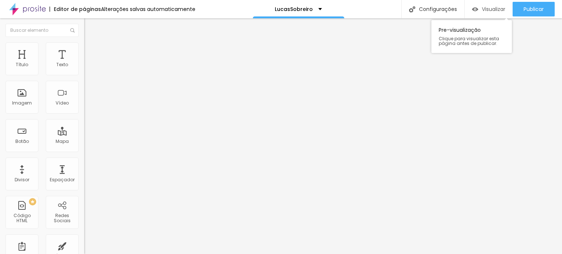
click at [477, 5] on div "Visualizar" at bounding box center [488, 9] width 33 height 15
click at [84, 150] on input "[URL][DOMAIN_NAME]" at bounding box center [128, 146] width 88 height 7
paste input "[PERSON_NAME]-workshop-metodo-bio-out2025/e/19223"
type input "[URL][DOMAIN_NAME][PERSON_NAME]"
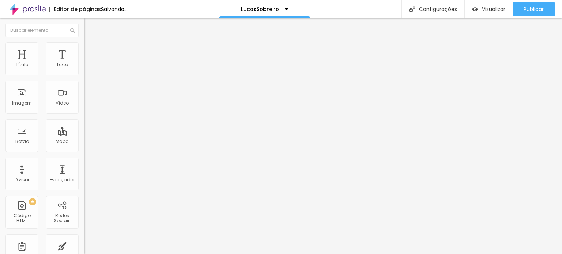
scroll to position [0, 0]
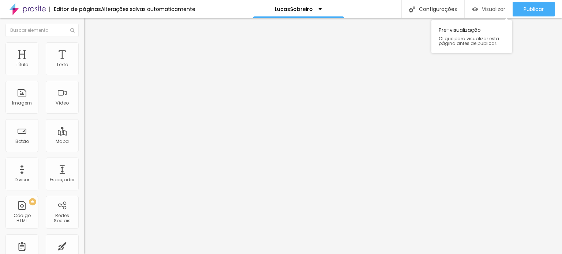
click at [485, 7] on span "Visualizar" at bounding box center [493, 9] width 23 height 6
click at [482, 6] on span "Visualizar" at bounding box center [493, 9] width 23 height 6
click at [84, 47] on li "Estilo" at bounding box center [126, 45] width 84 height 7
click at [84, 69] on input "100" at bounding box center [99, 65] width 31 height 8
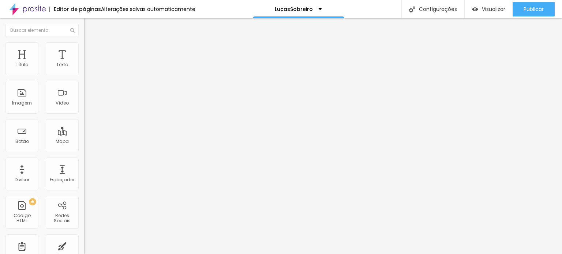
type input "8"
type input "10"
type input "80"
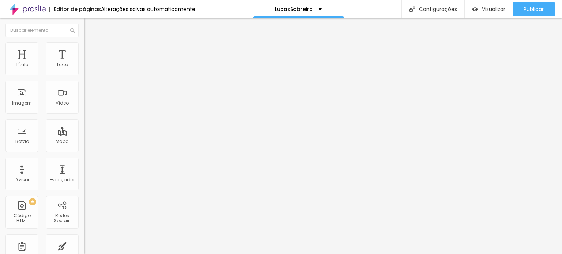
click at [91, 50] on span "Estilo" at bounding box center [96, 47] width 11 height 6
click at [84, 69] on input "100" at bounding box center [99, 65] width 31 height 8
type input "8"
type input "10"
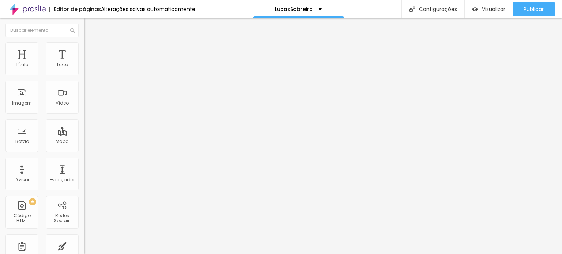
type input "80"
click at [91, 50] on span "Estilo" at bounding box center [96, 47] width 11 height 6
click at [84, 69] on input "100" at bounding box center [99, 65] width 31 height 8
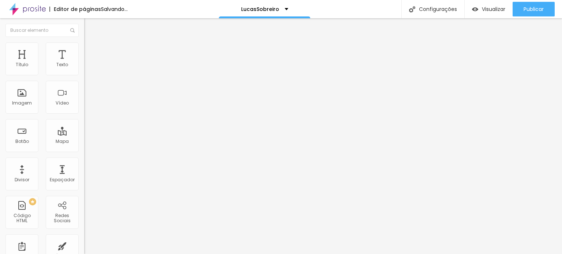
click at [84, 69] on input "100" at bounding box center [99, 65] width 31 height 8
type input "8"
type input "10"
type input "80"
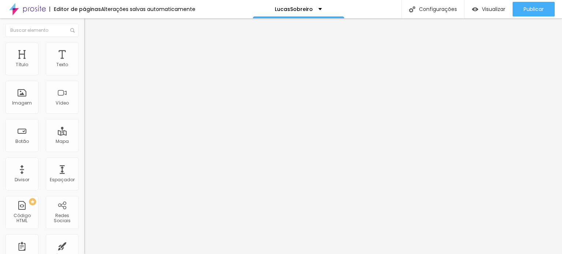
type input "80"
